Goal: Information Seeking & Learning: Check status

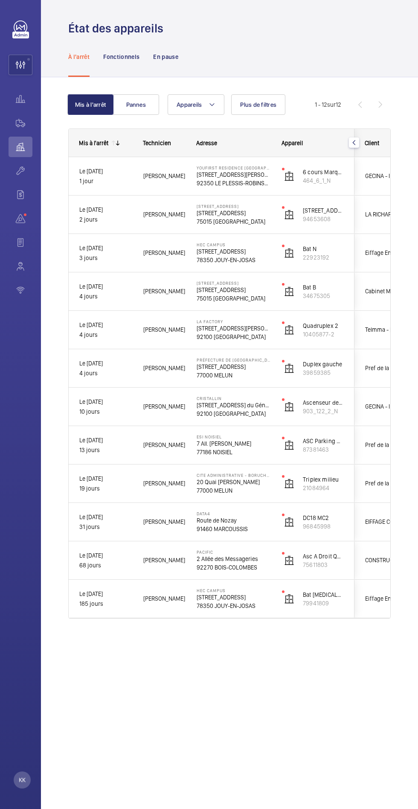
click at [24, 166] on wm-front-icon-button at bounding box center [21, 171] width 24 height 20
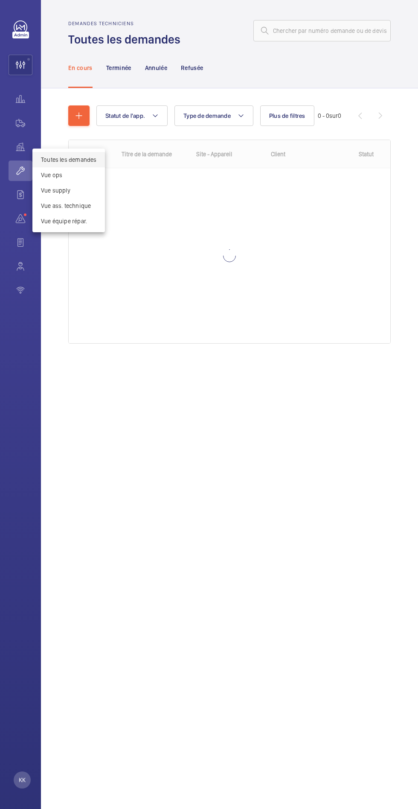
click at [258, 577] on div at bounding box center [209, 404] width 418 height 809
click at [20, 64] on wm-front-icon-button at bounding box center [20, 65] width 23 height 20
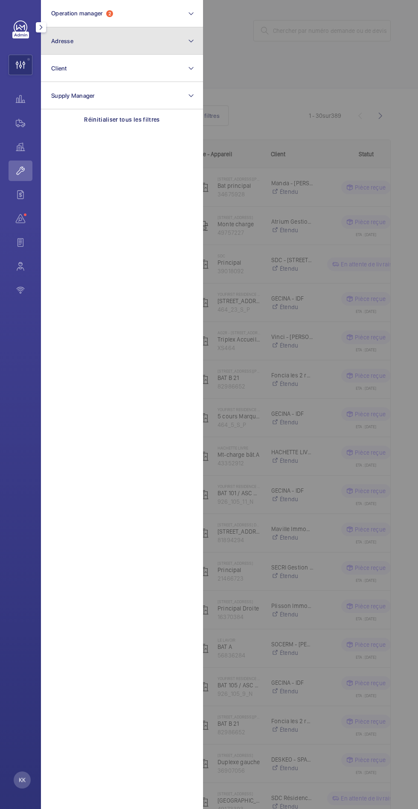
click at [82, 49] on button "Adresse" at bounding box center [122, 40] width 162 height 27
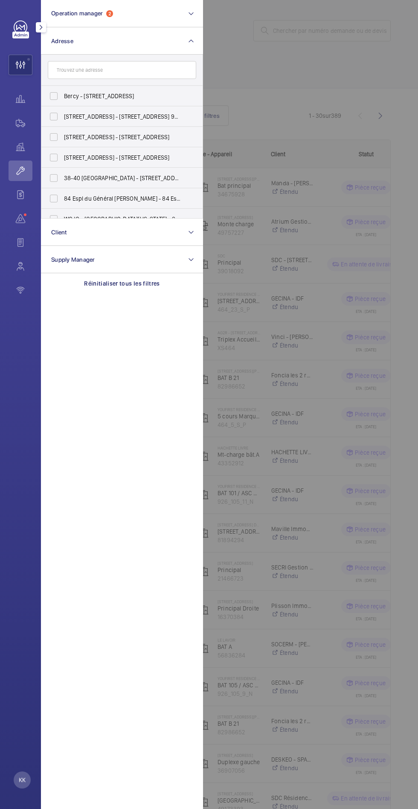
click at [85, 70] on input "text" at bounding box center [122, 70] width 149 height 18
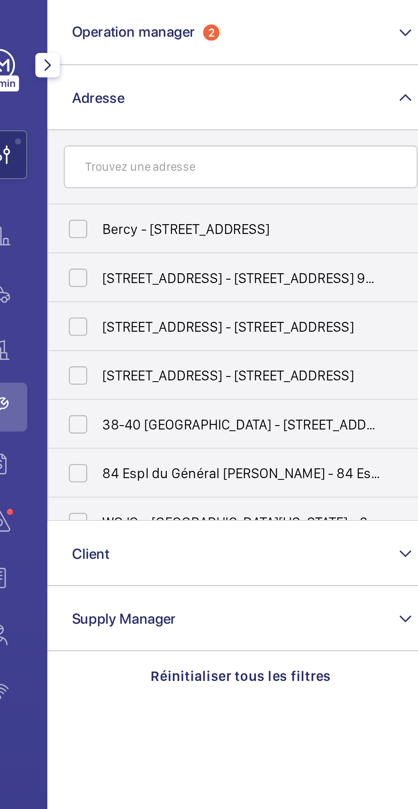
type input "D"
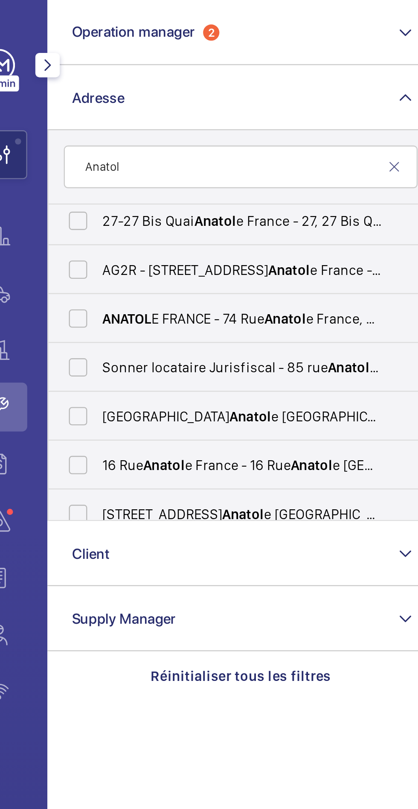
scroll to position [40, 0]
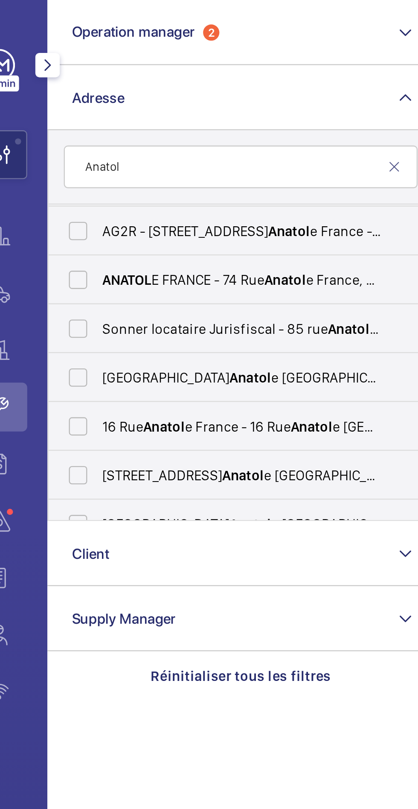
type input "Anatol"
click at [145, 120] on span "Anatol" at bounding box center [141, 117] width 18 height 7
click at [62, 120] on input "ANATOL E [GEOGRAPHIC_DATA] - [STREET_ADDRESS], LEVALLOIS-PERRET 92300" at bounding box center [53, 117] width 17 height 17
checkbox input "true"
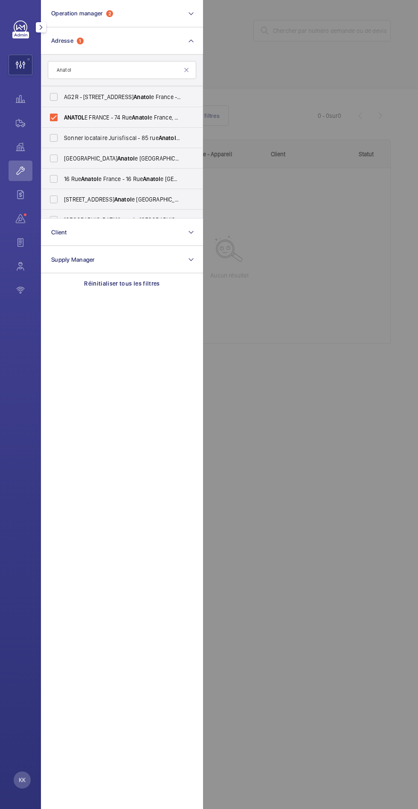
click at [326, 517] on div at bounding box center [412, 404] width 418 height 809
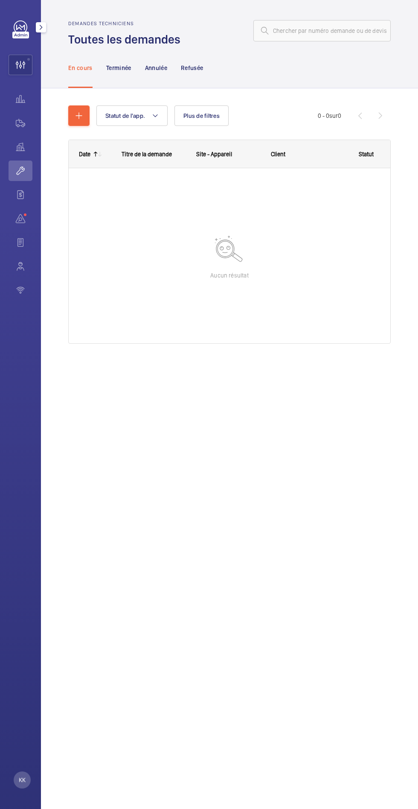
click at [109, 65] on p "Terminée" at bounding box center [118, 68] width 25 height 9
click at [161, 69] on p "Annulée" at bounding box center [156, 68] width 22 height 9
click at [190, 66] on p "Refusée" at bounding box center [192, 68] width 22 height 9
click at [285, 116] on span "Plus de filtres" at bounding box center [287, 115] width 36 height 7
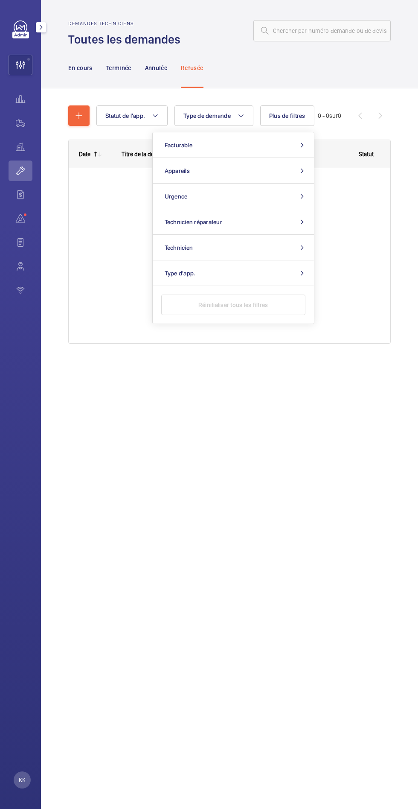
click at [105, 259] on div at bounding box center [230, 255] width 322 height 175
click at [19, 68] on wm-front-icon-button at bounding box center [20, 65] width 23 height 20
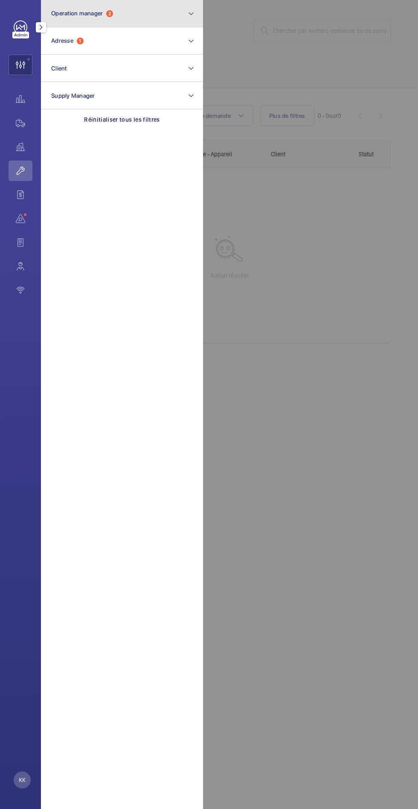
click at [67, 26] on button "Operation manager 2" at bounding box center [122, 13] width 162 height 27
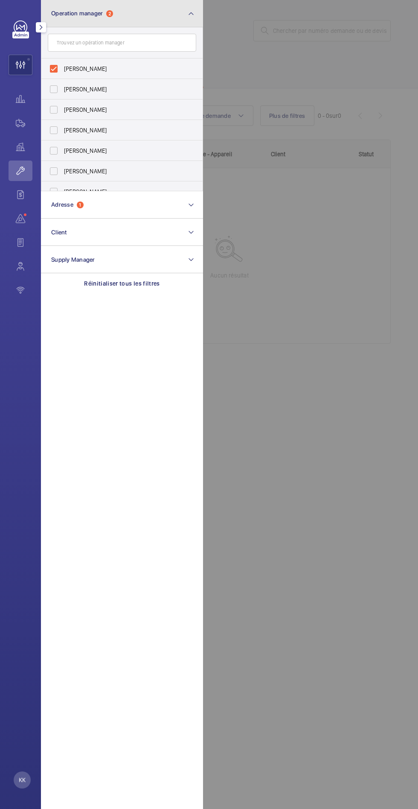
click at [87, 13] on span "Operation manager" at bounding box center [77, 13] width 52 height 7
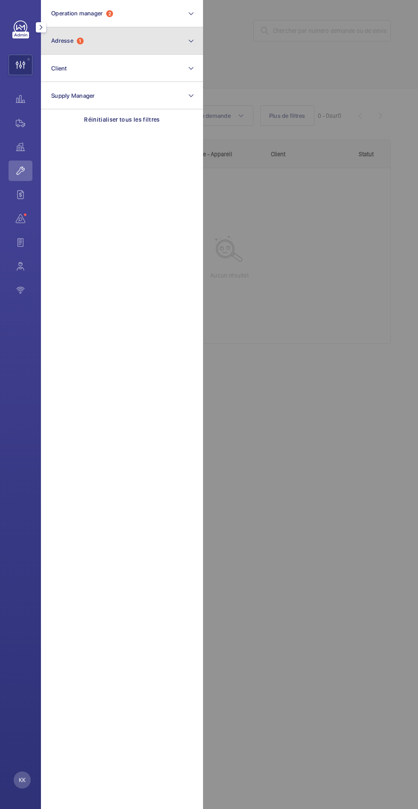
click at [74, 39] on span "Adresse 1" at bounding box center [67, 40] width 32 height 7
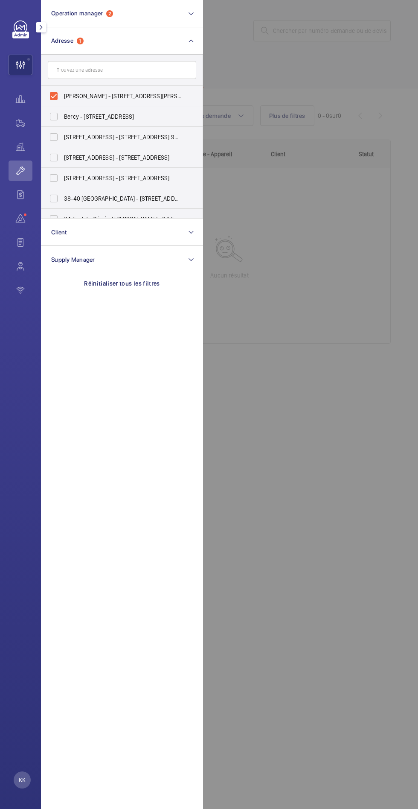
click at [48, 97] on label "[PERSON_NAME] - [STREET_ADDRESS][PERSON_NAME], LEVALLOIS-PERRET 92300" at bounding box center [115, 96] width 149 height 20
click at [48, 97] on input "[PERSON_NAME] - [STREET_ADDRESS][PERSON_NAME], LEVALLOIS-PERRET 92300" at bounding box center [53, 96] width 17 height 17
checkbox input "false"
click at [73, 70] on input "text" at bounding box center [122, 70] width 149 height 18
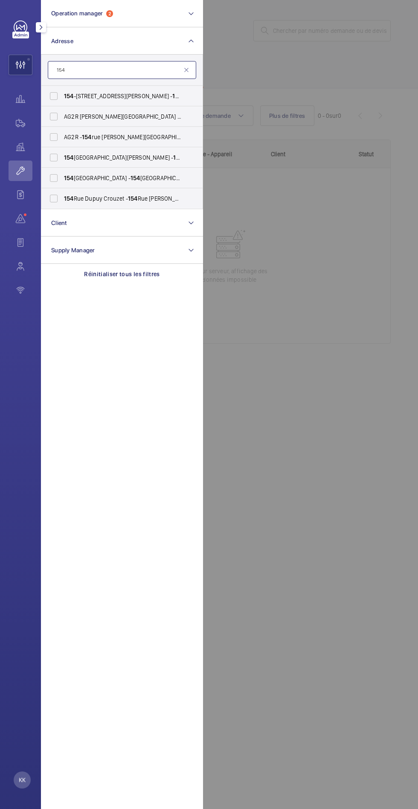
type input "154"
click at [61, 107] on label "AG2R [PERSON_NAME][GEOGRAPHIC_DATA] - [STREET_ADDRESS][PERSON_NAME]" at bounding box center [115, 116] width 149 height 20
click at [61, 108] on input "AG2R [PERSON_NAME][GEOGRAPHIC_DATA] - [STREET_ADDRESS][PERSON_NAME]" at bounding box center [53, 116] width 17 height 17
checkbox input "true"
click at [58, 142] on label "AG2R - [STREET_ADDRESS][PERSON_NAME] - [STREET_ADDRESS][PERSON_NAME], LEVALLOIS…" at bounding box center [115, 137] width 149 height 20
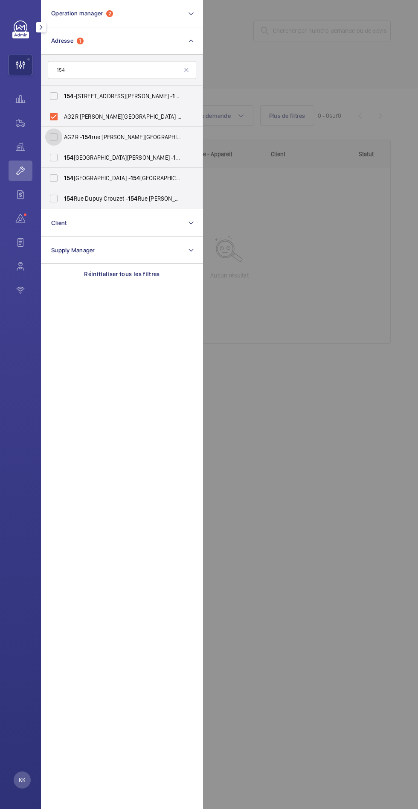
click at [58, 142] on input "AG2R - [STREET_ADDRESS][PERSON_NAME] - [STREET_ADDRESS][PERSON_NAME], LEVALLOIS…" at bounding box center [53, 136] width 17 height 17
checkbox input "true"
click at [316, 553] on div at bounding box center [412, 404] width 418 height 809
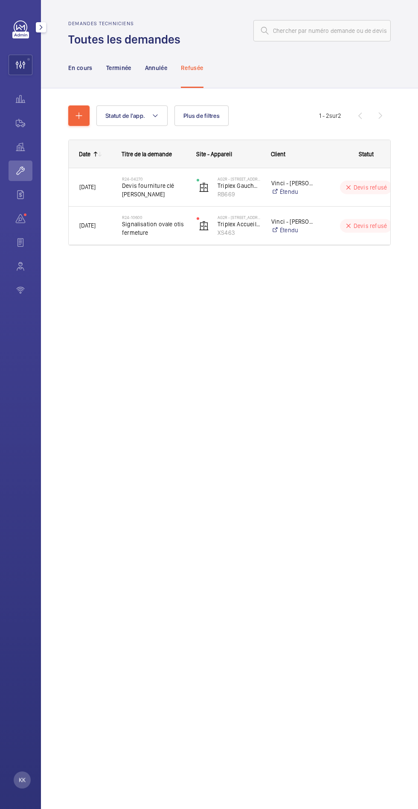
click at [74, 74] on div "En cours" at bounding box center [80, 67] width 24 height 41
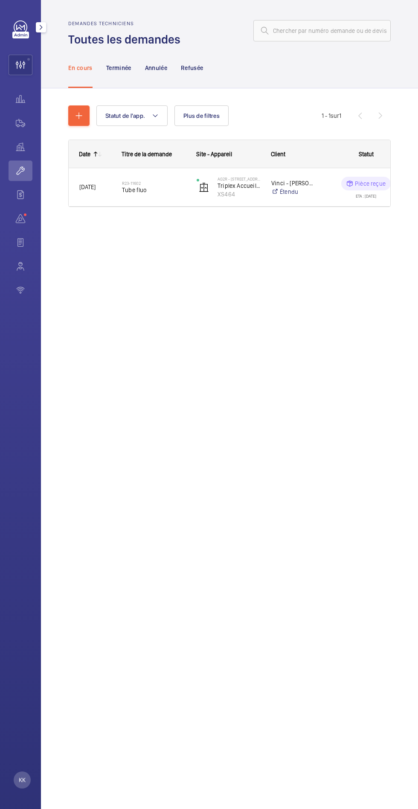
click at [117, 76] on div "Terminée" at bounding box center [118, 67] width 25 height 41
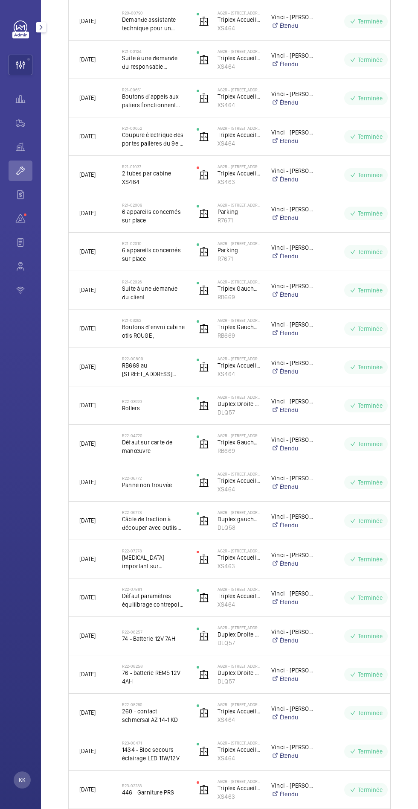
scroll to position [437, 0]
click at [145, 525] on span "Câble de traction à découper avec outils spécifique sur RBI" at bounding box center [154, 521] width 64 height 17
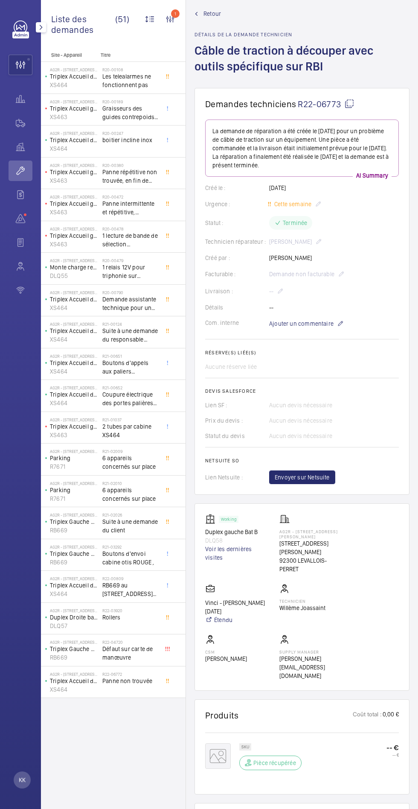
scroll to position [1, 0]
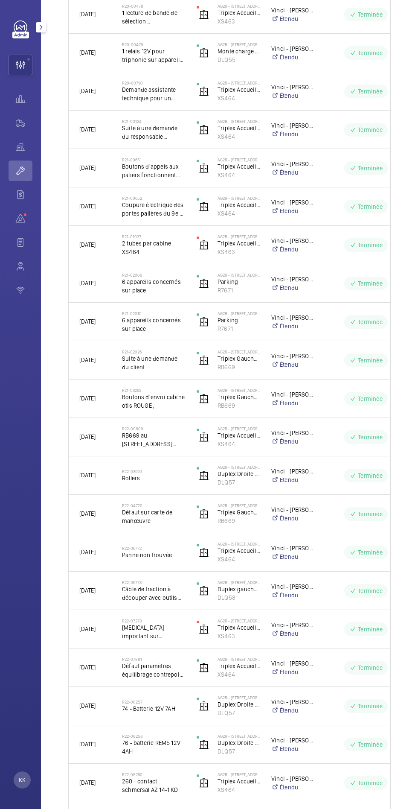
scroll to position [374, 0]
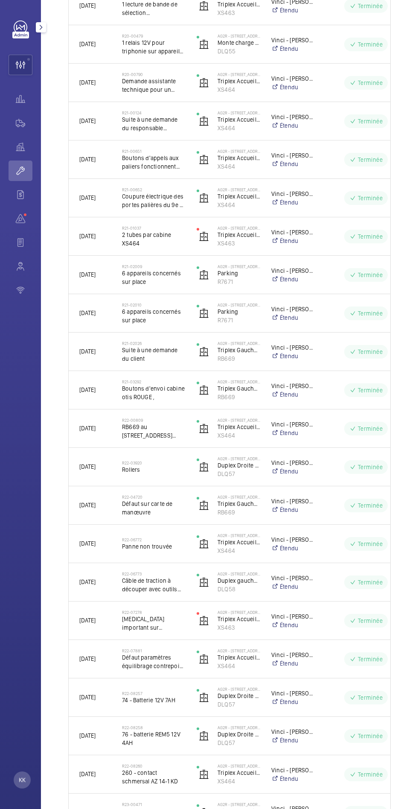
click at [16, 7] on div "KK" at bounding box center [20, 404] width 41 height 809
click at [18, 5] on div "KK" at bounding box center [20, 404] width 41 height 809
